Goal: Check status: Check status

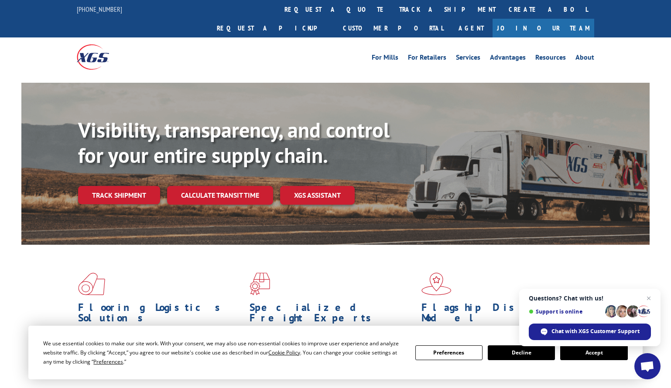
click at [398, 354] on button "Accept" at bounding box center [593, 353] width 67 height 15
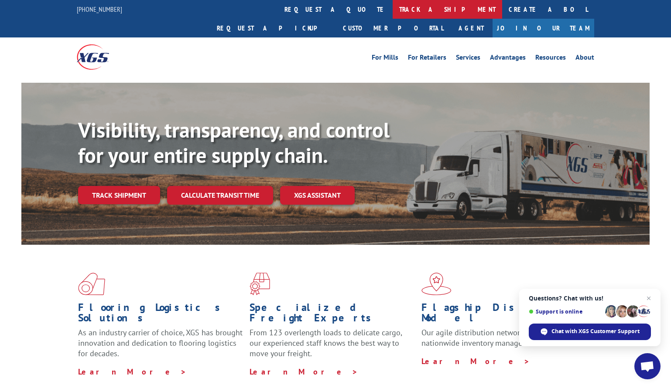
click at [392, 8] on link "track a shipment" at bounding box center [446, 9] width 109 height 19
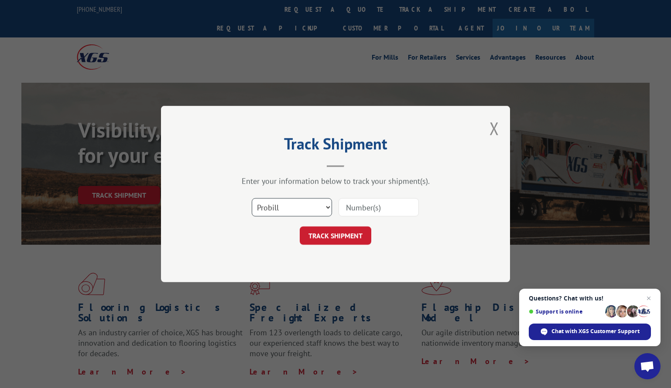
click at [282, 210] on select "Select category... Probill BOL PO" at bounding box center [292, 207] width 80 height 18
select select "po"
click at [252, 198] on select "Select category... Probill BOL PO" at bounding box center [292, 207] width 80 height 18
click at [372, 208] on input at bounding box center [378, 207] width 80 height 18
paste input "22519340"
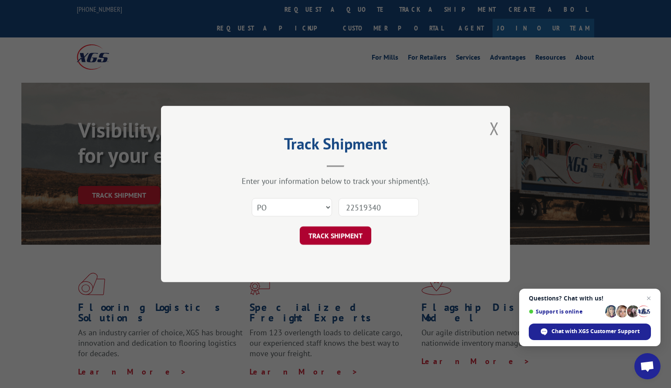
type input "22519340"
click at [344, 237] on button "TRACK SHIPMENT" at bounding box center [336, 236] width 72 height 18
